Goal: Use online tool/utility: Utilize a website feature to perform a specific function

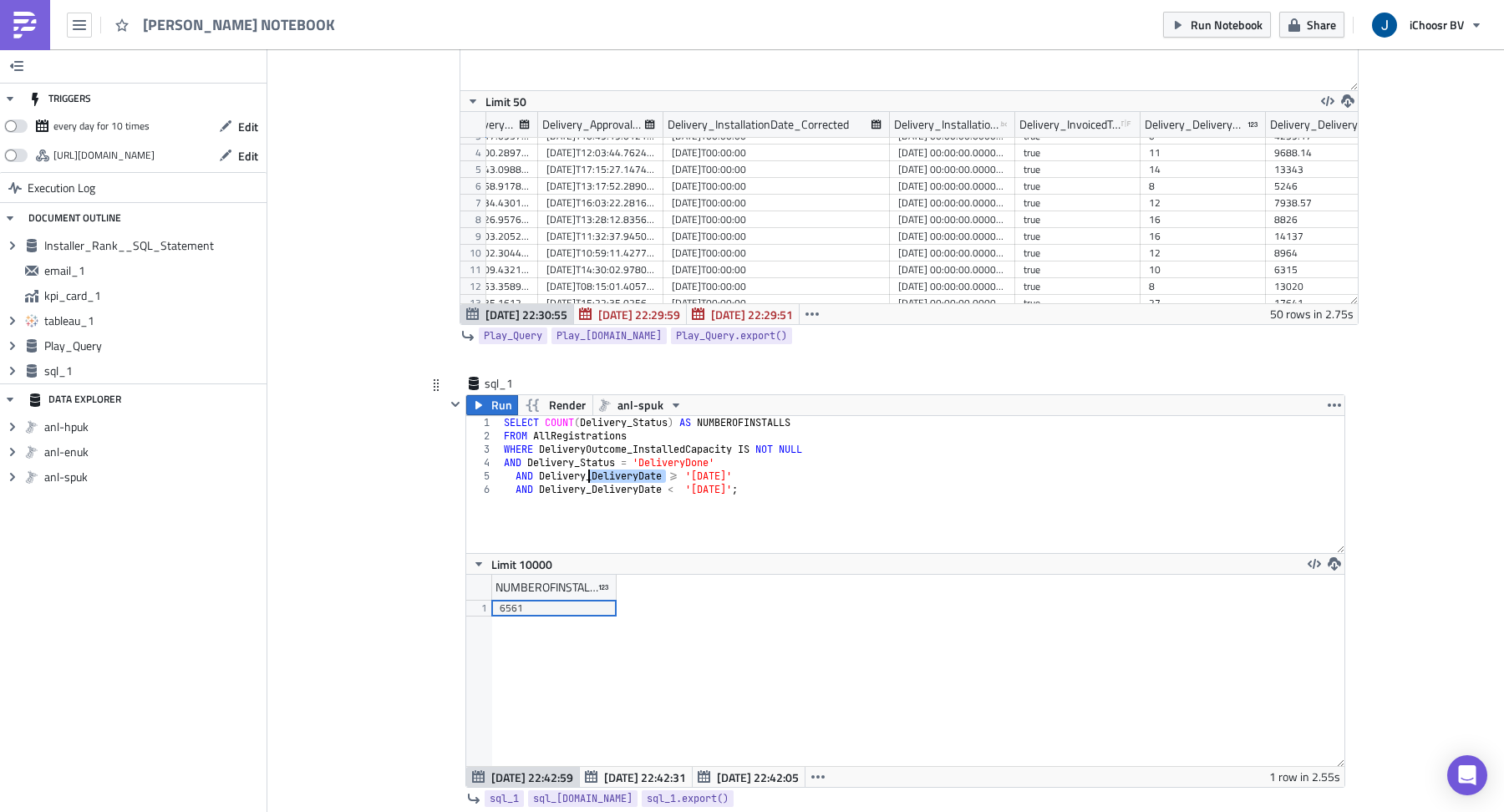
drag, startPoint x: 666, startPoint y: 466, endPoint x: 591, endPoint y: 471, distance: 75.2
click at [591, 471] on div "SELECT COUNT ( Delivery_Status ) AS NUMBEROFINSTALLS FROM AllRegistrations WHER…" at bounding box center [923, 498] width 844 height 164
click at [540, 467] on div "SELECT COUNT ( Delivery_Status ) AS NUMBEROFINSTALLS FROM AllRegistrations WHER…" at bounding box center [923, 498] width 844 height 164
drag, startPoint x: 664, startPoint y: 482, endPoint x: 542, endPoint y: 485, distance: 122.0
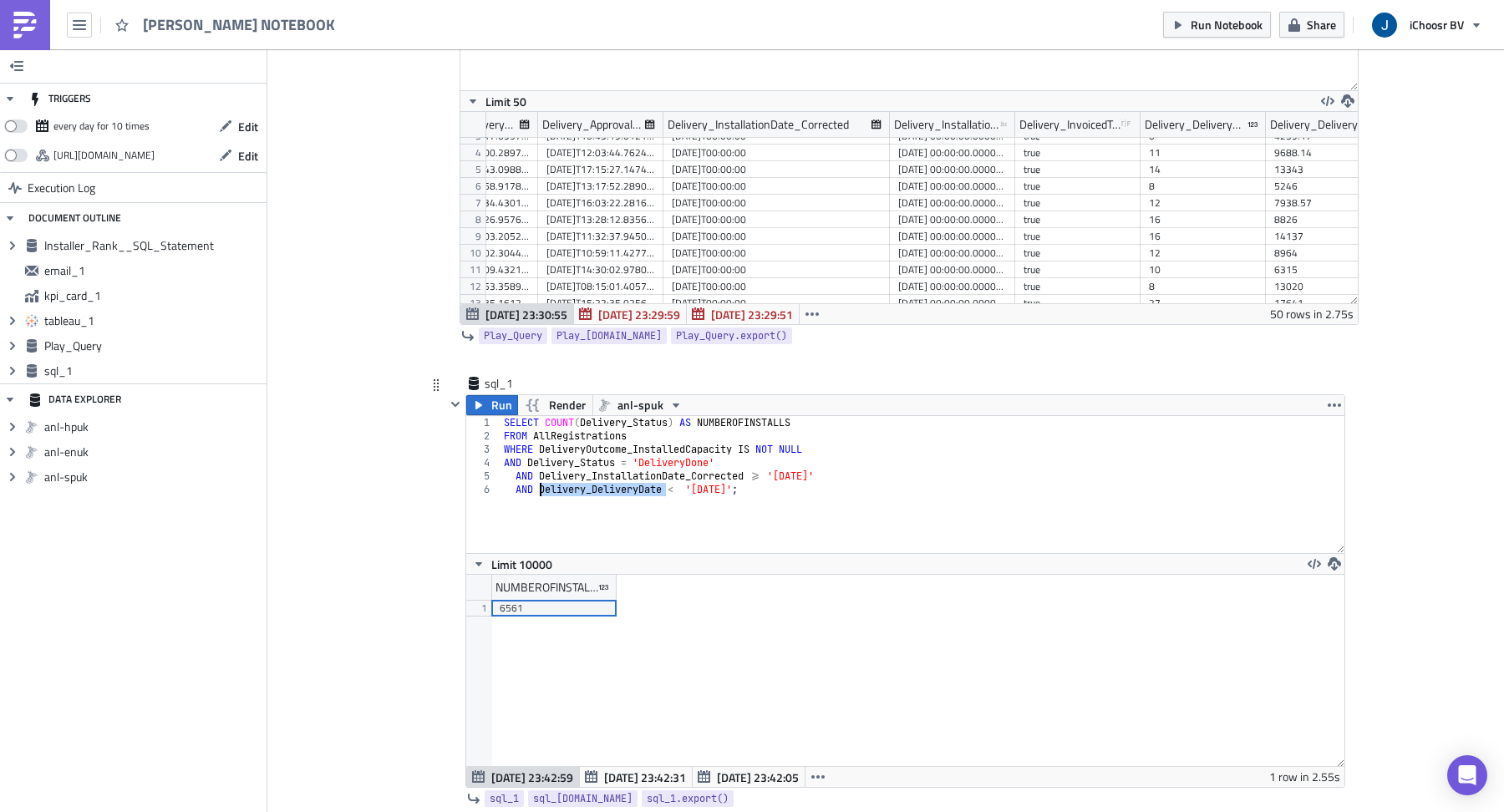
click at [542, 485] on div "SELECT COUNT ( Delivery_Status ) AS NUMBEROFINSTALLS FROM AllRegistrations WHER…" at bounding box center [923, 498] width 844 height 164
paste textarea "InstallationDate_Corrected"
click at [489, 400] on button "Run" at bounding box center [492, 405] width 52 height 20
click at [805, 467] on div "SELECT COUNT ( Delivery_Status ) AS NUMBEROFINSTALLS FROM AllRegistrations WHER…" at bounding box center [923, 498] width 844 height 164
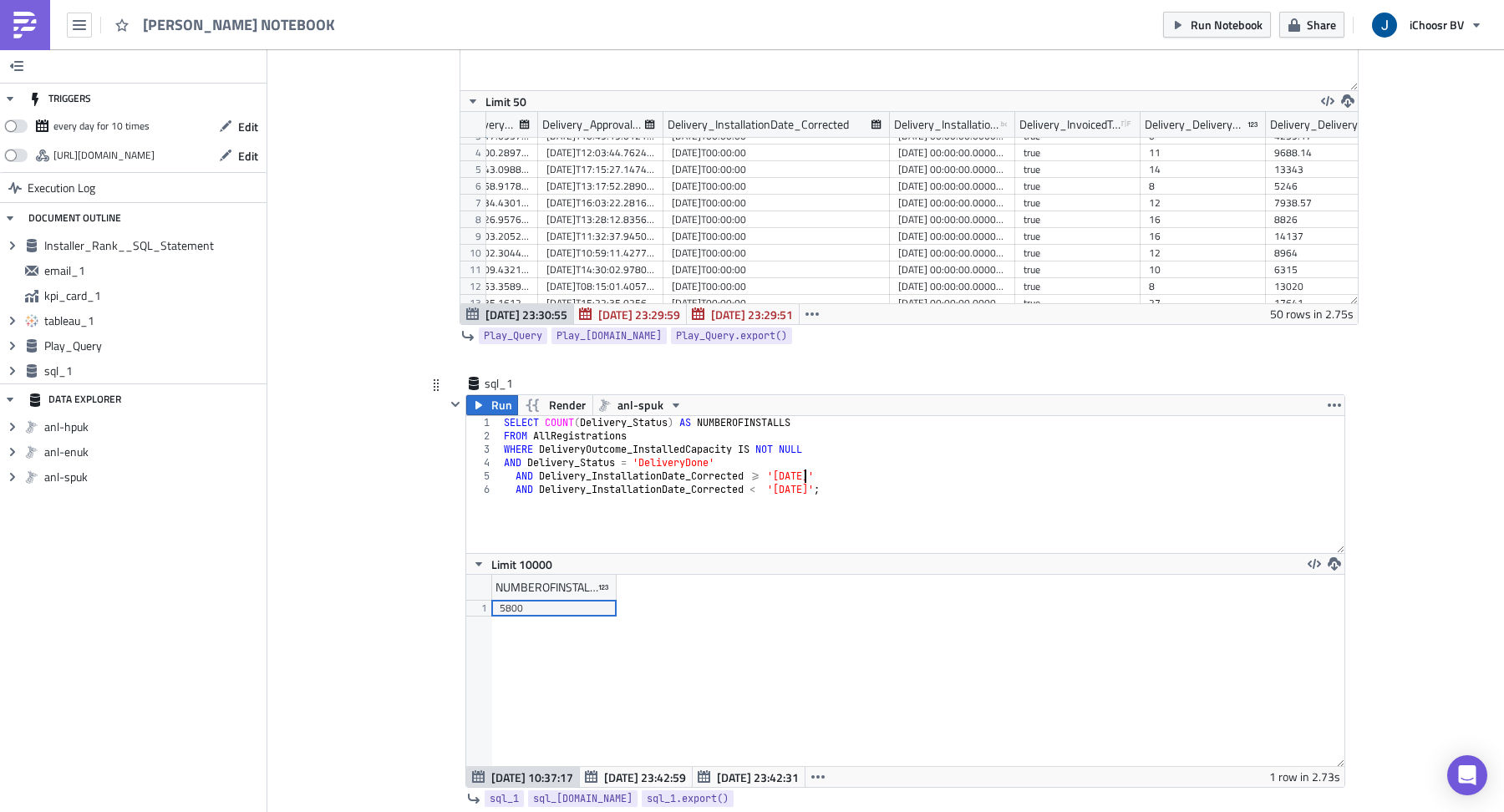
scroll to position [0, 25]
click at [802, 477] on div "SELECT COUNT ( Delivery_Status ) AS NUMBEROFINSTALLS FROM AllRegistrations WHER…" at bounding box center [923, 498] width 844 height 164
click at [487, 395] on button "Run" at bounding box center [492, 405] width 52 height 20
click at [804, 466] on div "SELECT COUNT ( Delivery_Status ) AS NUMBEROFINSTALLS FROM AllRegistrations WHER…" at bounding box center [923, 498] width 844 height 164
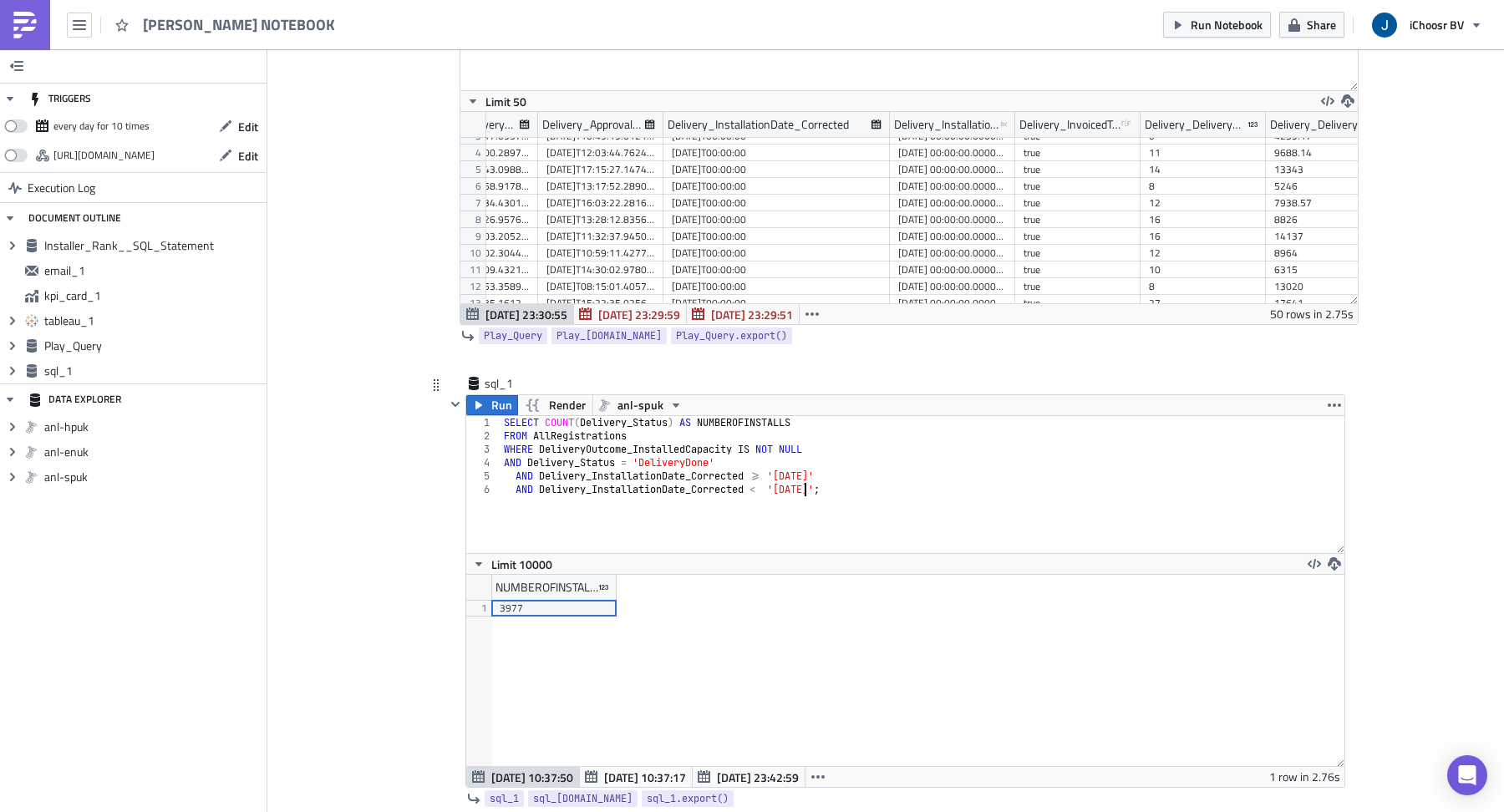
click at [804, 481] on div "SELECT COUNT ( Delivery_Status ) AS NUMBEROFINSTALLS FROM AllRegistrations WHER…" at bounding box center [923, 498] width 844 height 164
click at [490, 405] on button "Run" at bounding box center [492, 405] width 52 height 20
click at [803, 464] on div "SELECT COUNT ( Delivery_Status ) AS NUMBEROFINSTALLS FROM AllRegistrations WHER…" at bounding box center [923, 498] width 844 height 164
click at [806, 480] on div "SELECT COUNT ( Delivery_Status ) AS NUMBEROFINSTALLS FROM AllRegistrations WHER…" at bounding box center [923, 498] width 844 height 164
click at [478, 395] on button "Run" at bounding box center [492, 405] width 52 height 20
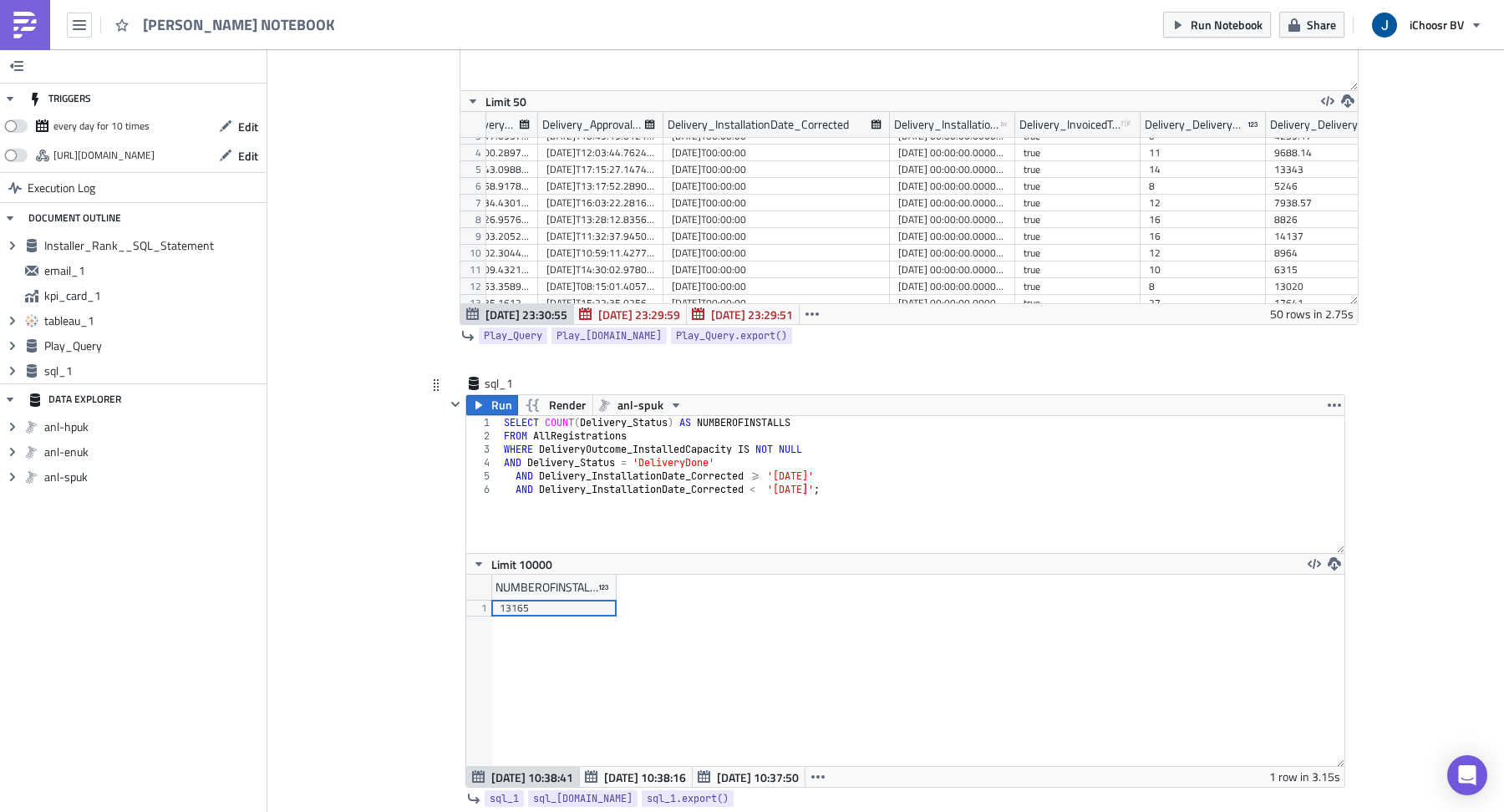
click at [803, 468] on div "SELECT COUNT ( Delivery_Status ) AS NUMBEROFINSTALLS FROM AllRegistrations WHER…" at bounding box center [923, 498] width 844 height 164
click at [802, 481] on div "SELECT COUNT ( Delivery_Status ) AS NUMBEROFINSTALLS FROM AllRegistrations WHER…" at bounding box center [923, 498] width 844 height 164
click at [483, 399] on icon "button" at bounding box center [478, 405] width 13 height 13
click at [806, 468] on div "SELECT COUNT ( Delivery_Status ) AS NUMBEROFINSTALLS FROM AllRegistrations WHER…" at bounding box center [923, 498] width 844 height 164
click at [805, 477] on div "SELECT COUNT ( Delivery_Status ) AS NUMBEROFINSTALLS FROM AllRegistrations WHER…" at bounding box center [923, 498] width 844 height 164
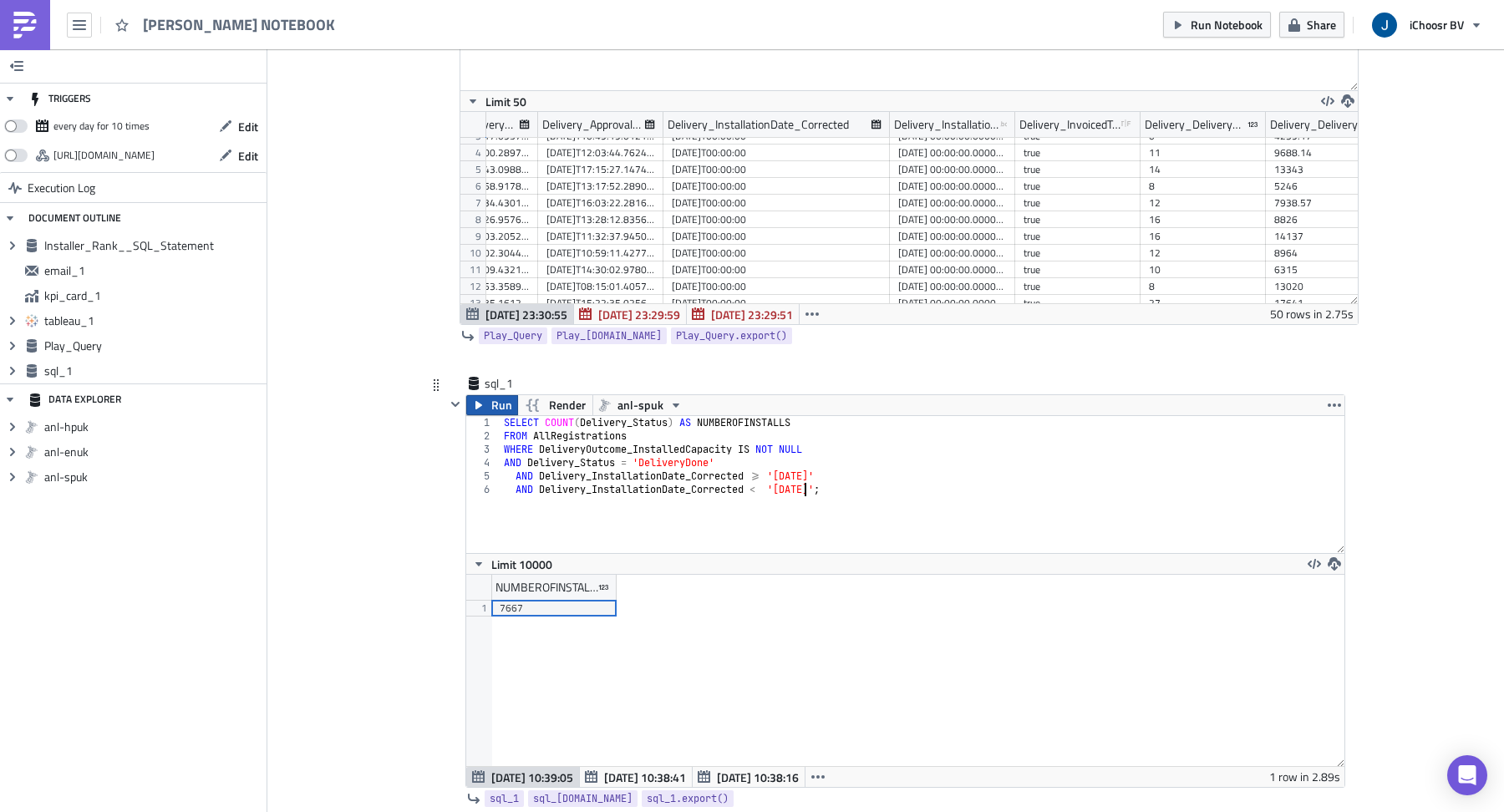
type textarea "AND Delivery_InstallationDate_Corrected < '[DATE]';"
click at [492, 399] on span "Run" at bounding box center [502, 405] width 21 height 20
click at [891, 478] on div "SELECT COUNT ( Delivery_Status ) AS NUMBEROFINSTALLS FROM AllRegistrations WHER…" at bounding box center [923, 498] width 844 height 164
